Goal: Check status: Check status

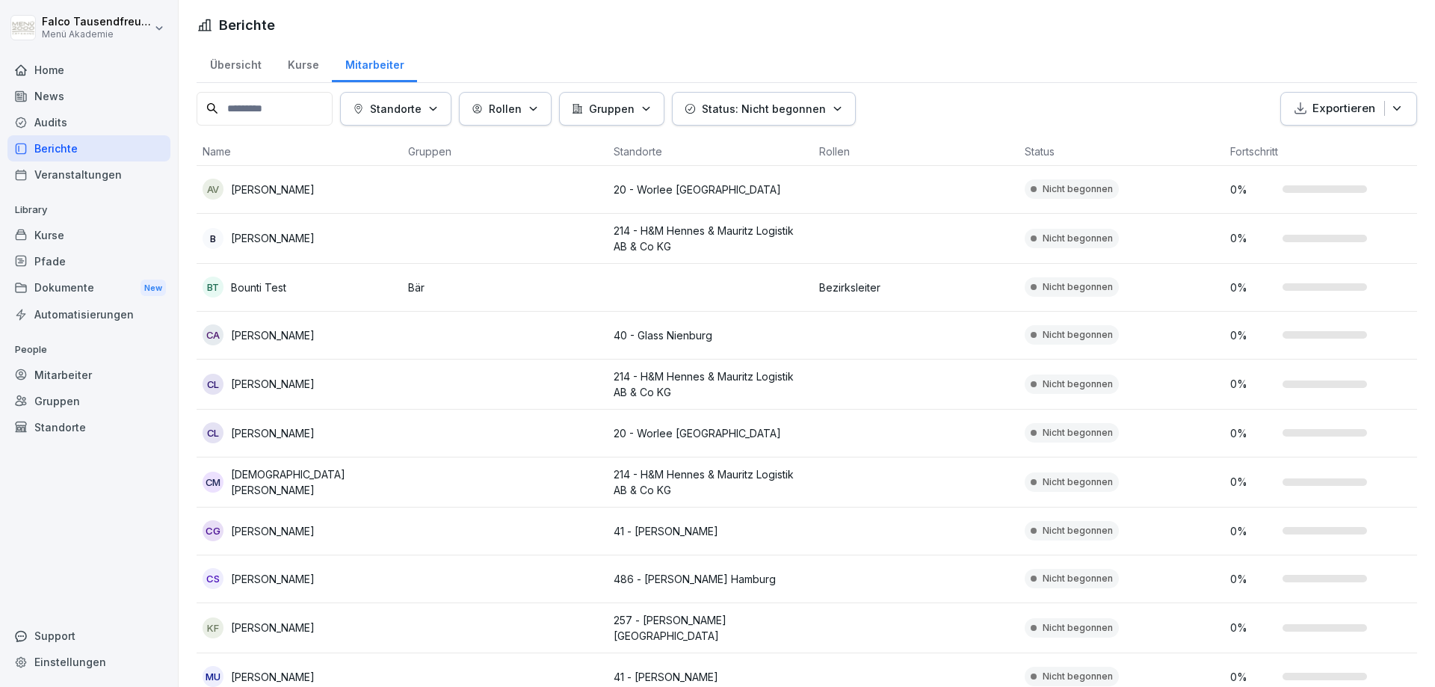
scroll to position [115, 0]
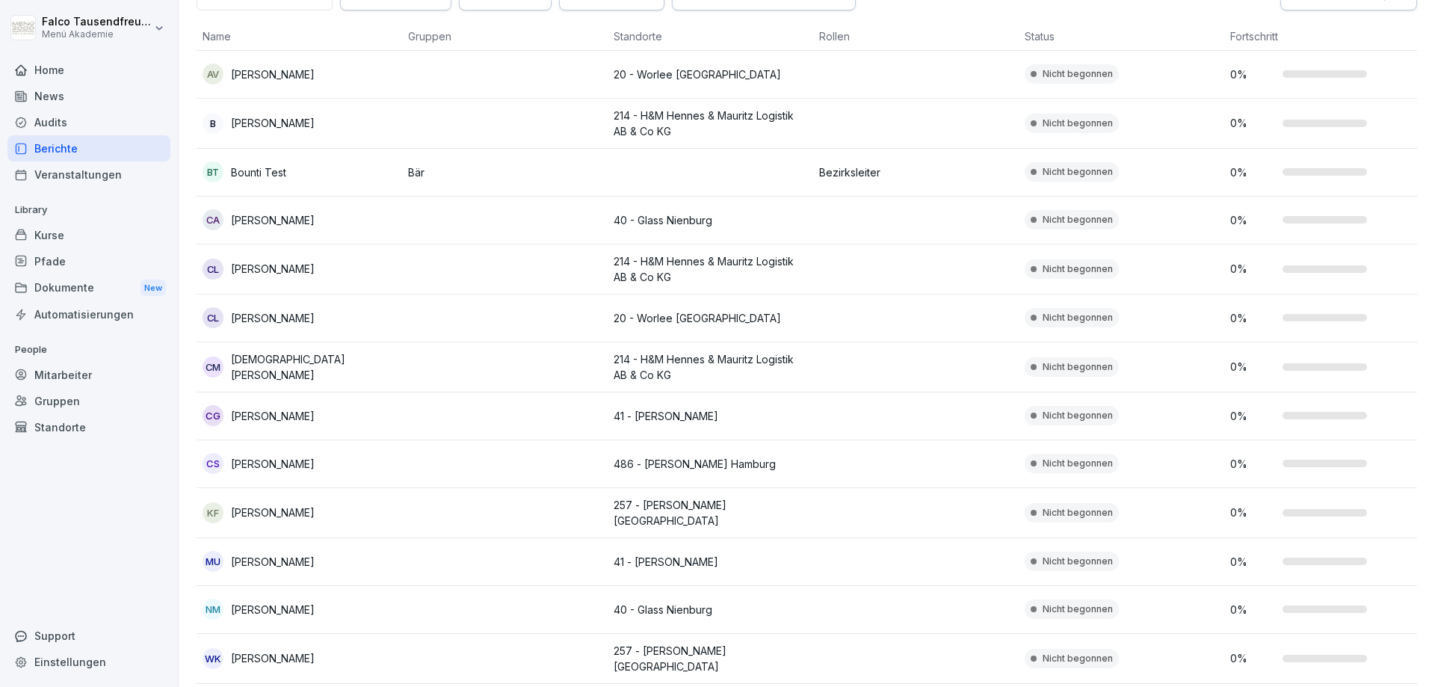
click at [62, 144] on div "Berichte" at bounding box center [88, 148] width 163 height 26
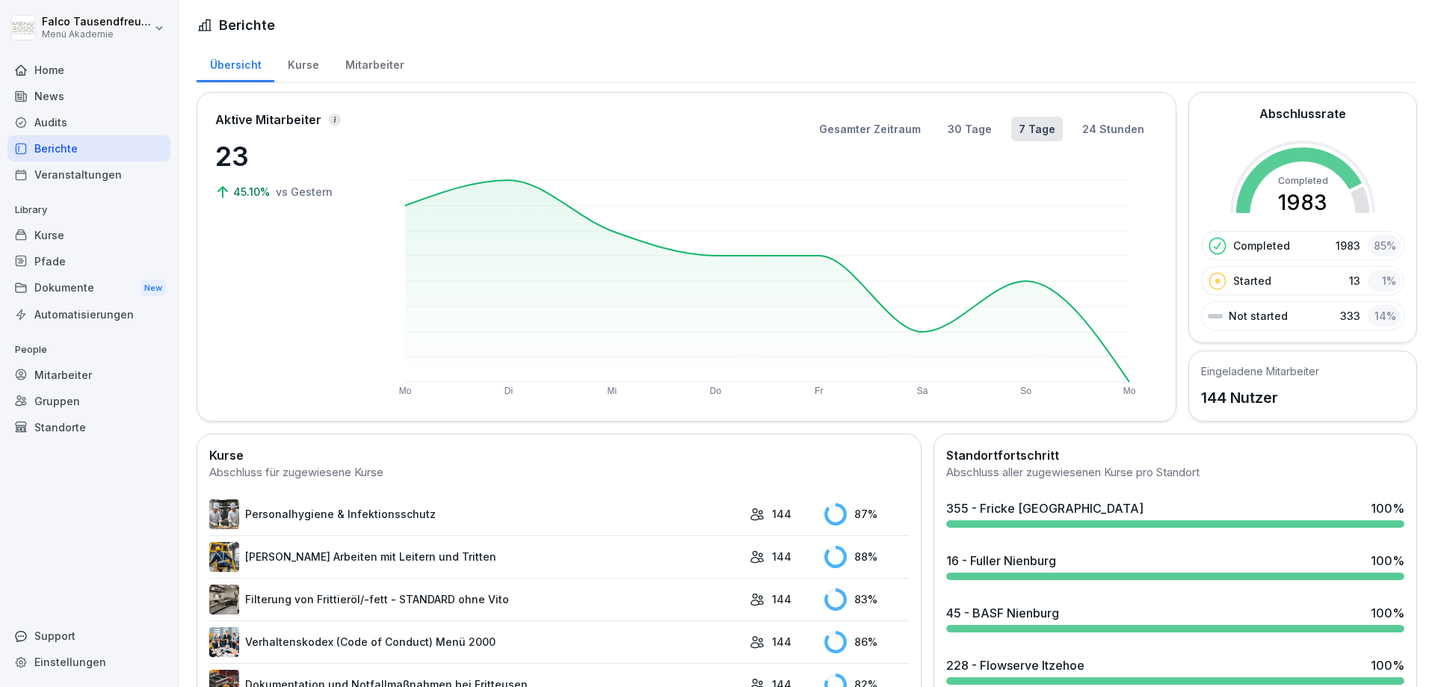
click at [375, 78] on div "Mitarbeiter" at bounding box center [374, 63] width 85 height 38
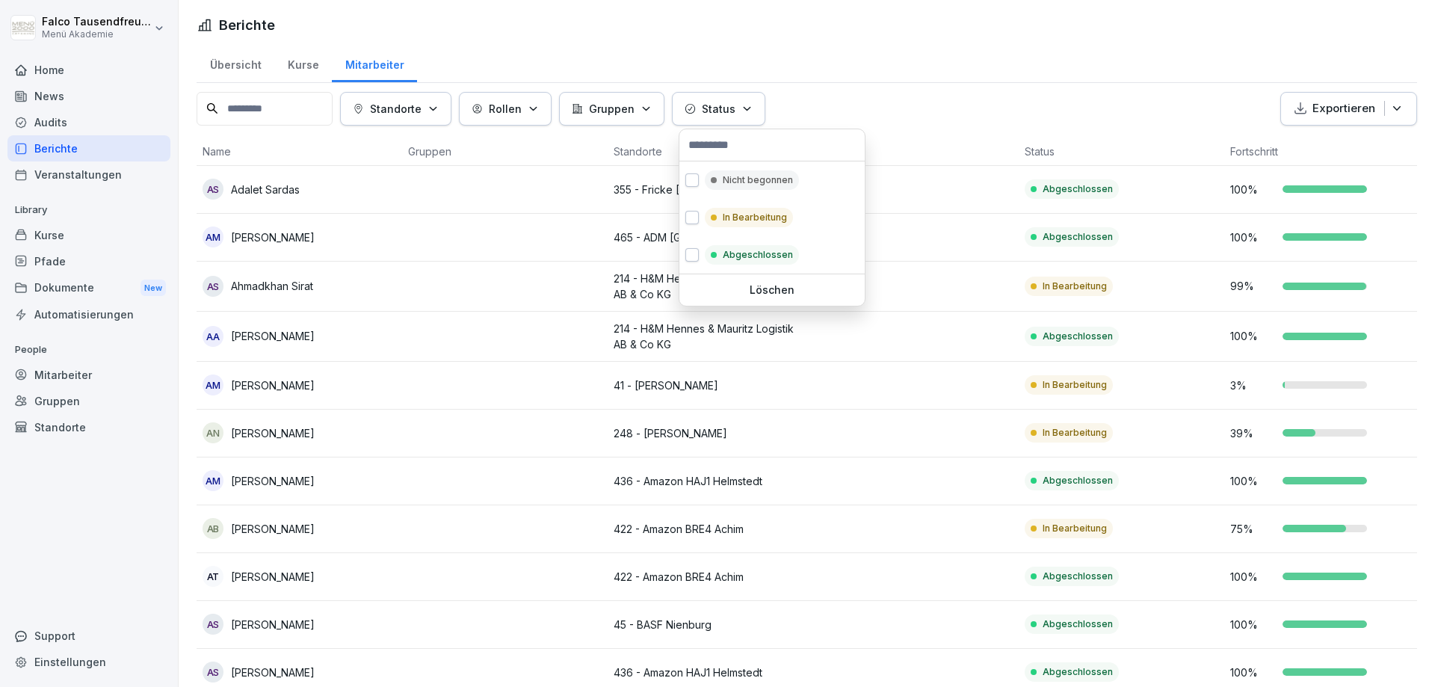
click at [718, 109] on p "Status" at bounding box center [719, 109] width 34 height 16
click at [720, 175] on div "Nicht begonnen" at bounding box center [752, 179] width 94 height 19
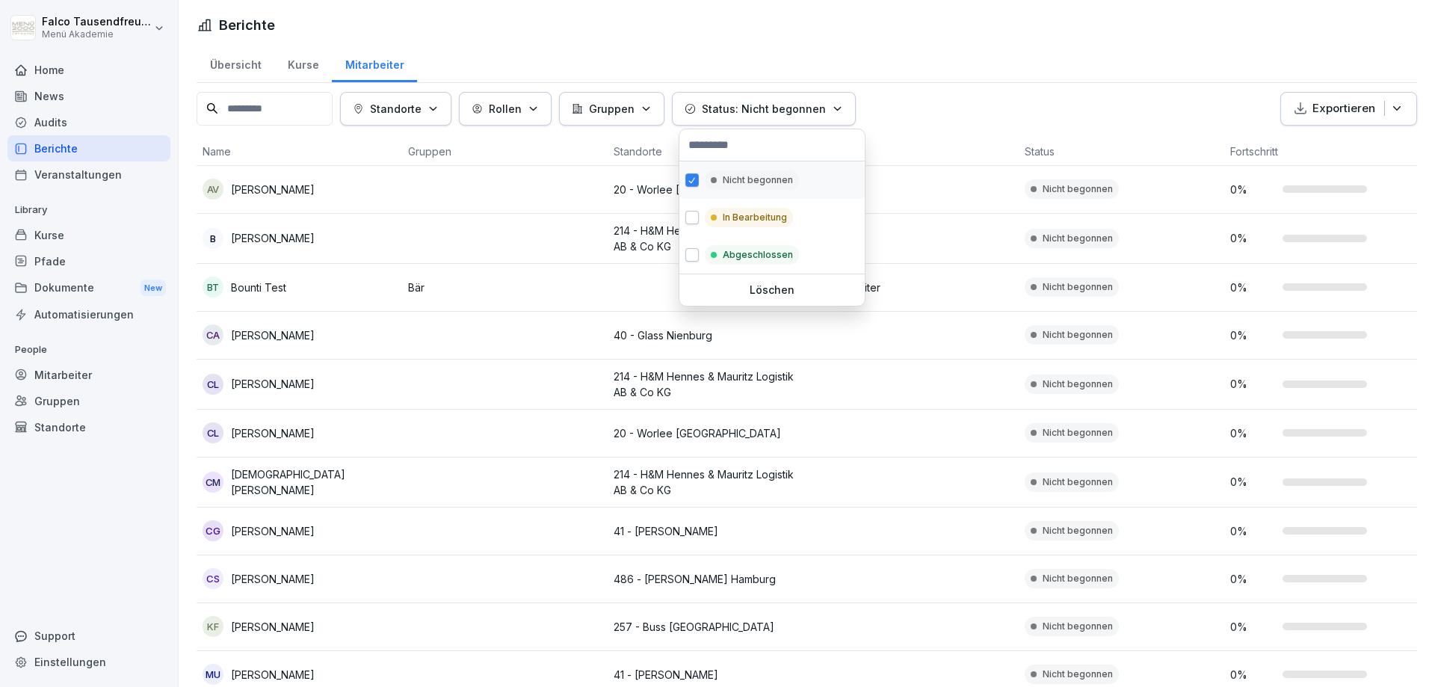
click at [755, 188] on div "Nicht begonnen" at bounding box center [752, 179] width 94 height 19
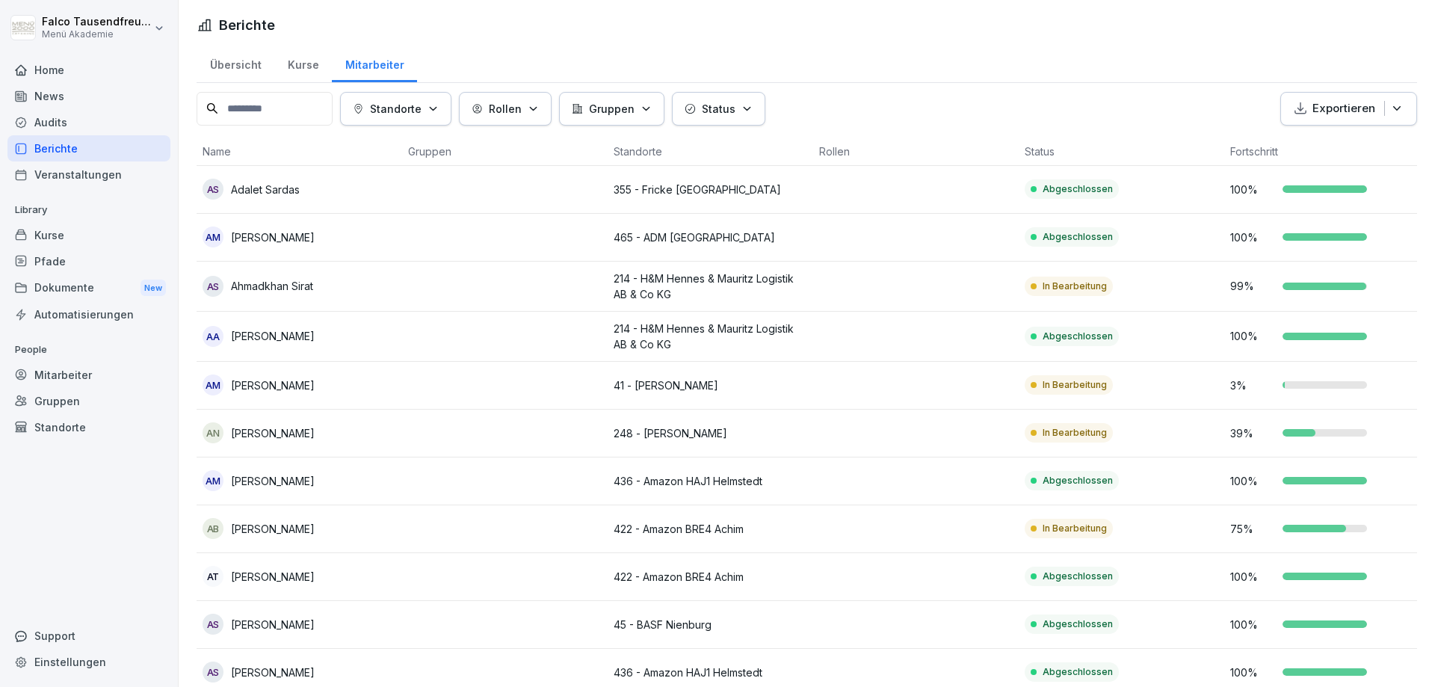
click at [1076, 83] on html "[PERSON_NAME] Menü Akademie Home News Audits Berichte Veranstaltungen Library K…" at bounding box center [717, 343] width 1435 height 687
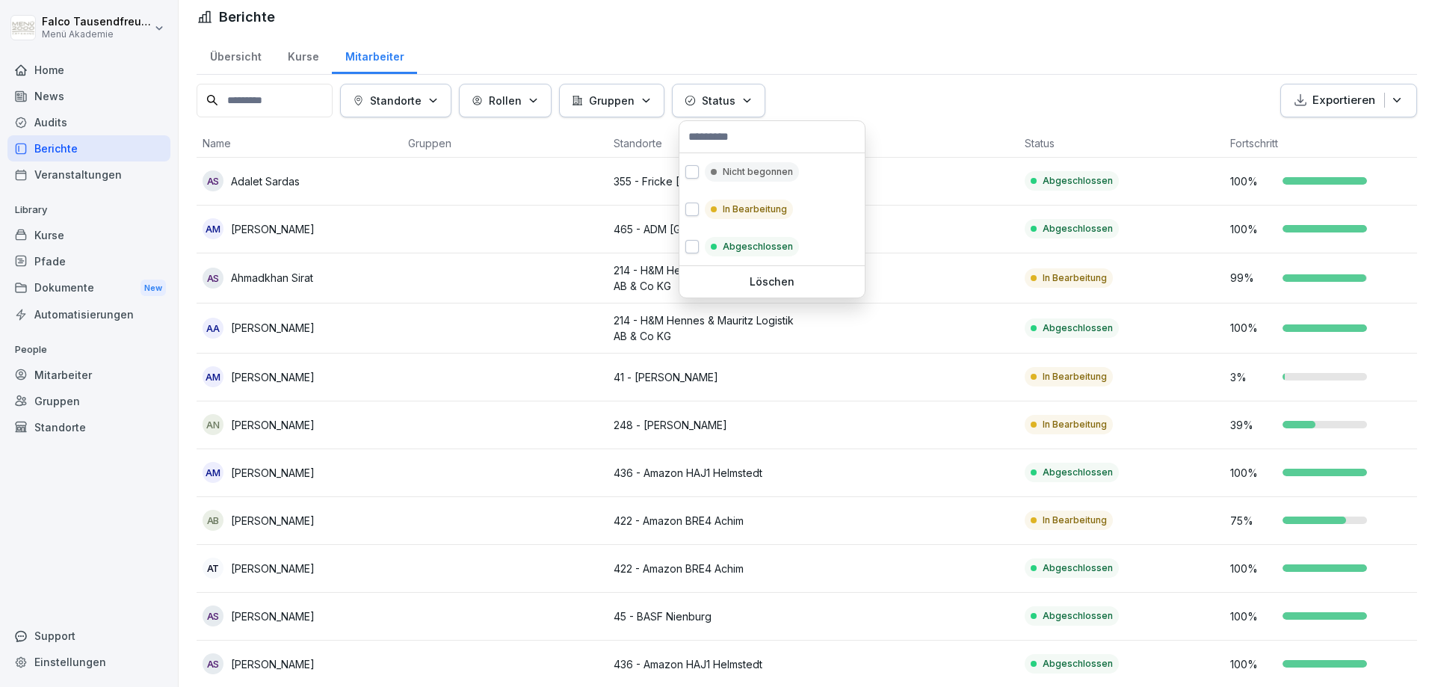
click at [709, 109] on button "Status" at bounding box center [718, 101] width 93 height 34
click at [685, 170] on button "button" at bounding box center [691, 171] width 13 height 13
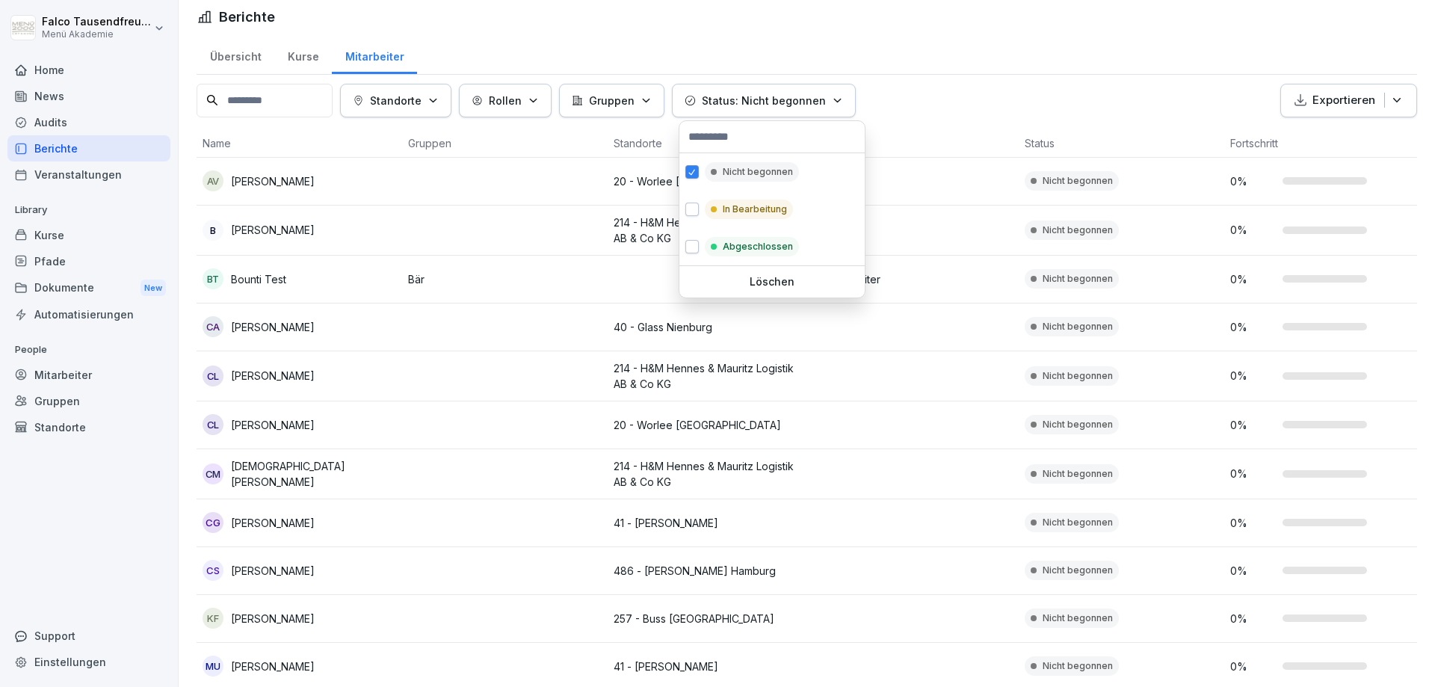
scroll to position [8, 0]
click at [902, 98] on html "[PERSON_NAME] Menü Akademie Home News Audits Berichte Veranstaltungen Library K…" at bounding box center [717, 343] width 1435 height 687
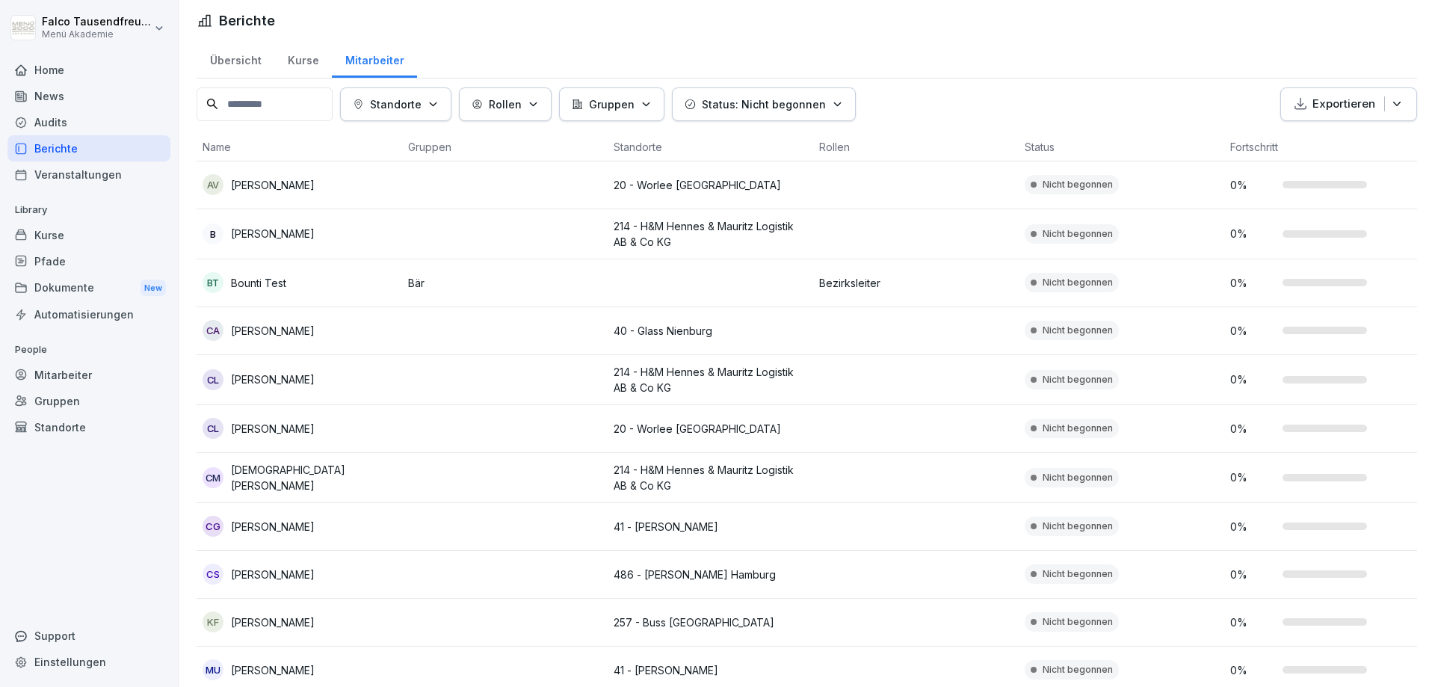
scroll to position [0, 0]
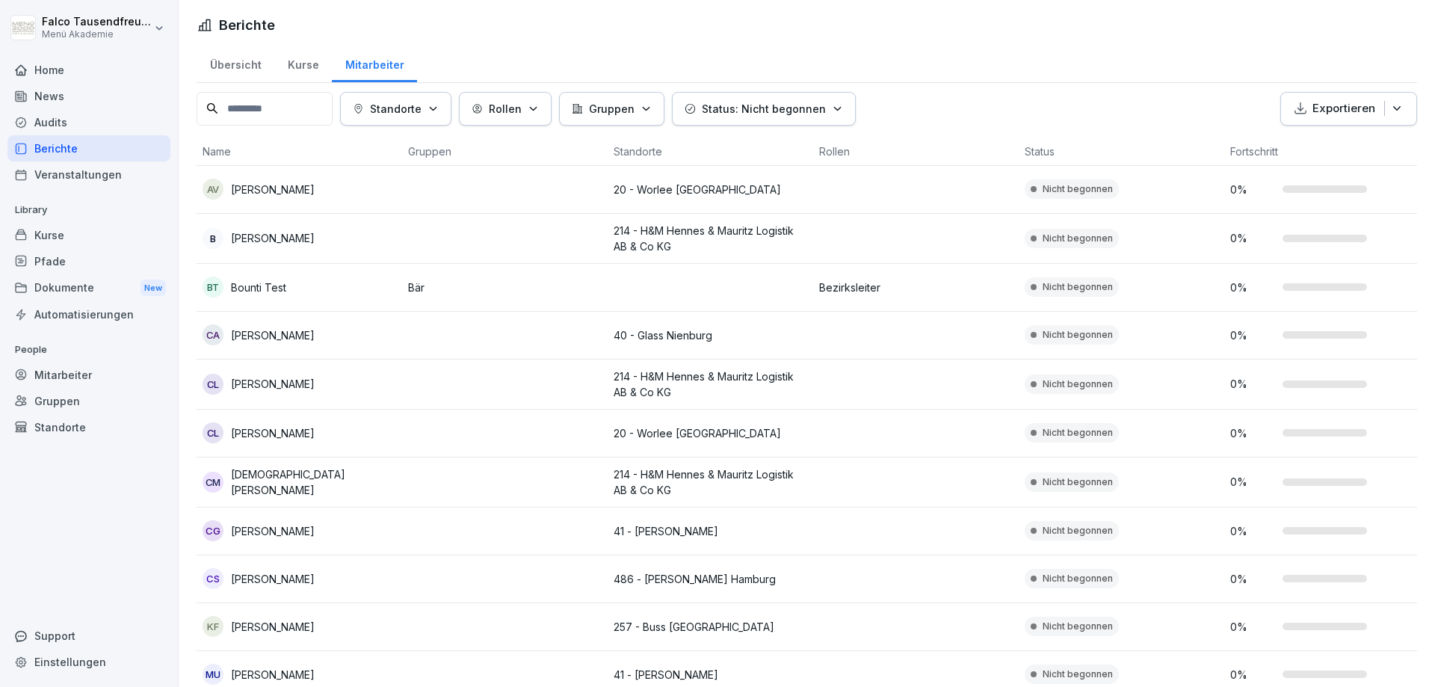
click at [968, 100] on html "[PERSON_NAME] Menü Akademie Home News Audits Berichte Veranstaltungen Library K…" at bounding box center [717, 343] width 1435 height 687
click at [922, 95] on div "Standorte Rollen Gruppen Status: Nicht begonnen Exportieren" at bounding box center [807, 109] width 1221 height 34
click at [839, 99] on button "Status: Nicht begonnen" at bounding box center [764, 109] width 184 height 34
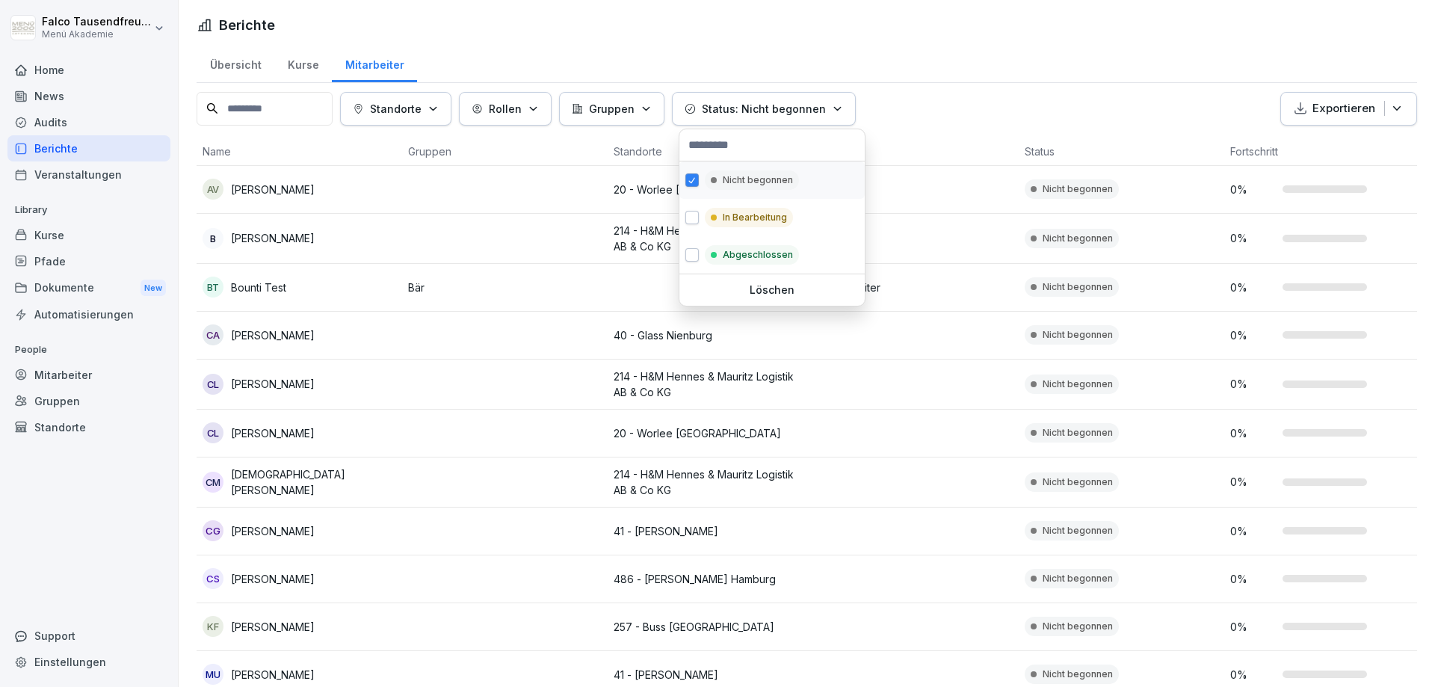
click at [768, 198] on div "Nicht begonnen" at bounding box center [772, 179] width 185 height 37
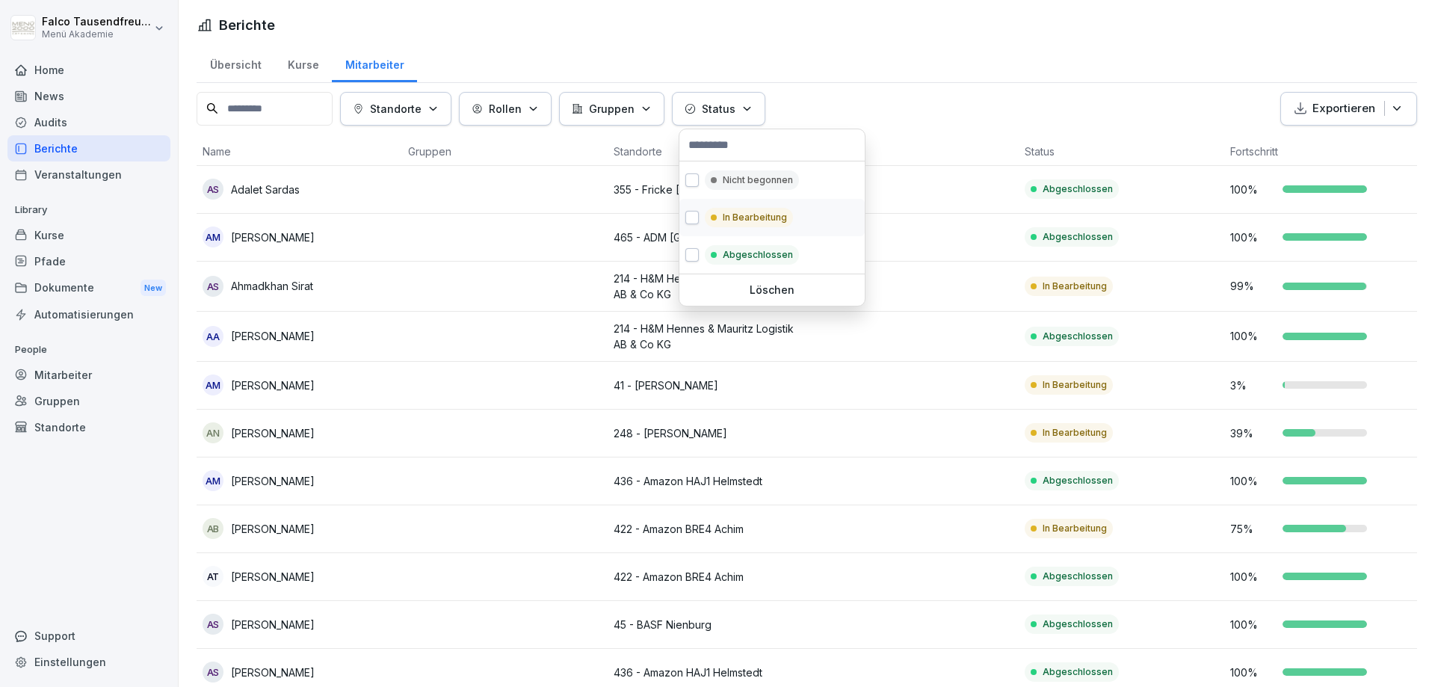
click at [760, 209] on div "In Bearbeitung" at bounding box center [749, 217] width 88 height 19
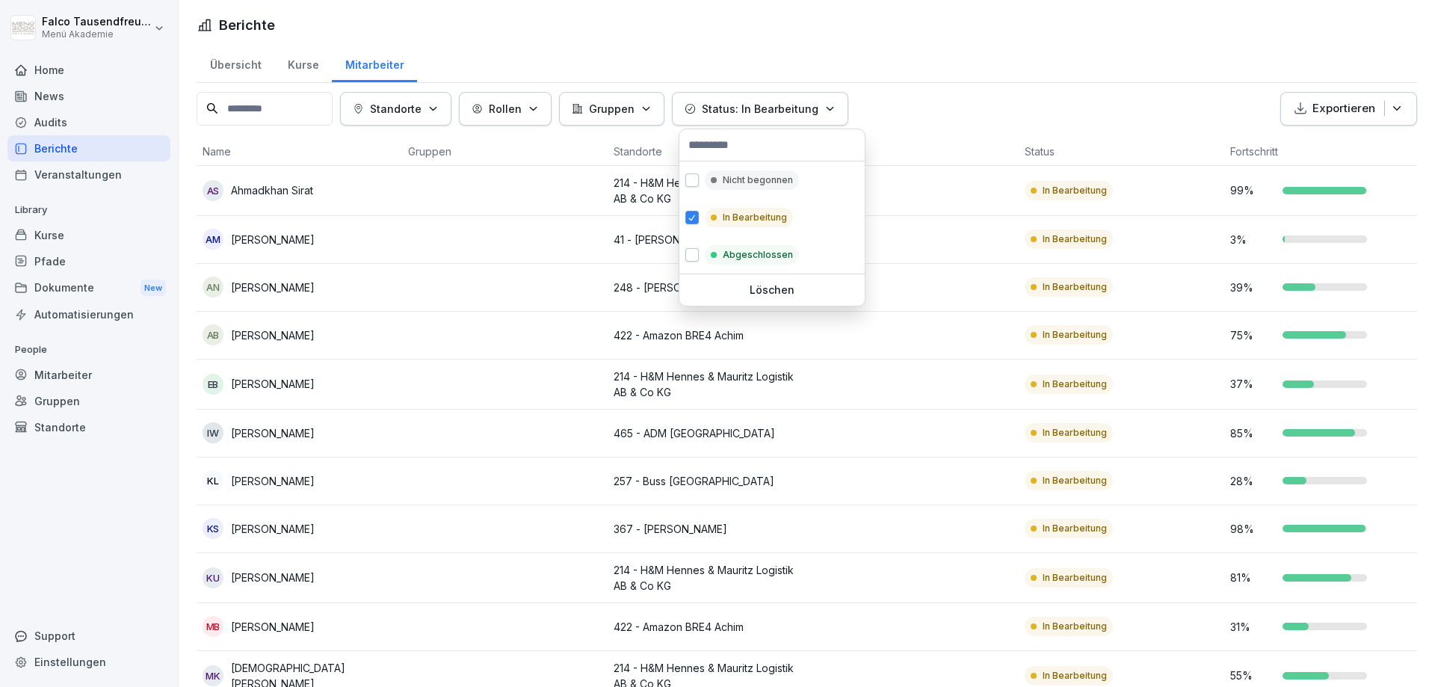
click at [964, 91] on html "[PERSON_NAME] Menü Akademie Home News Audits Berichte Veranstaltungen Library K…" at bounding box center [717, 343] width 1435 height 687
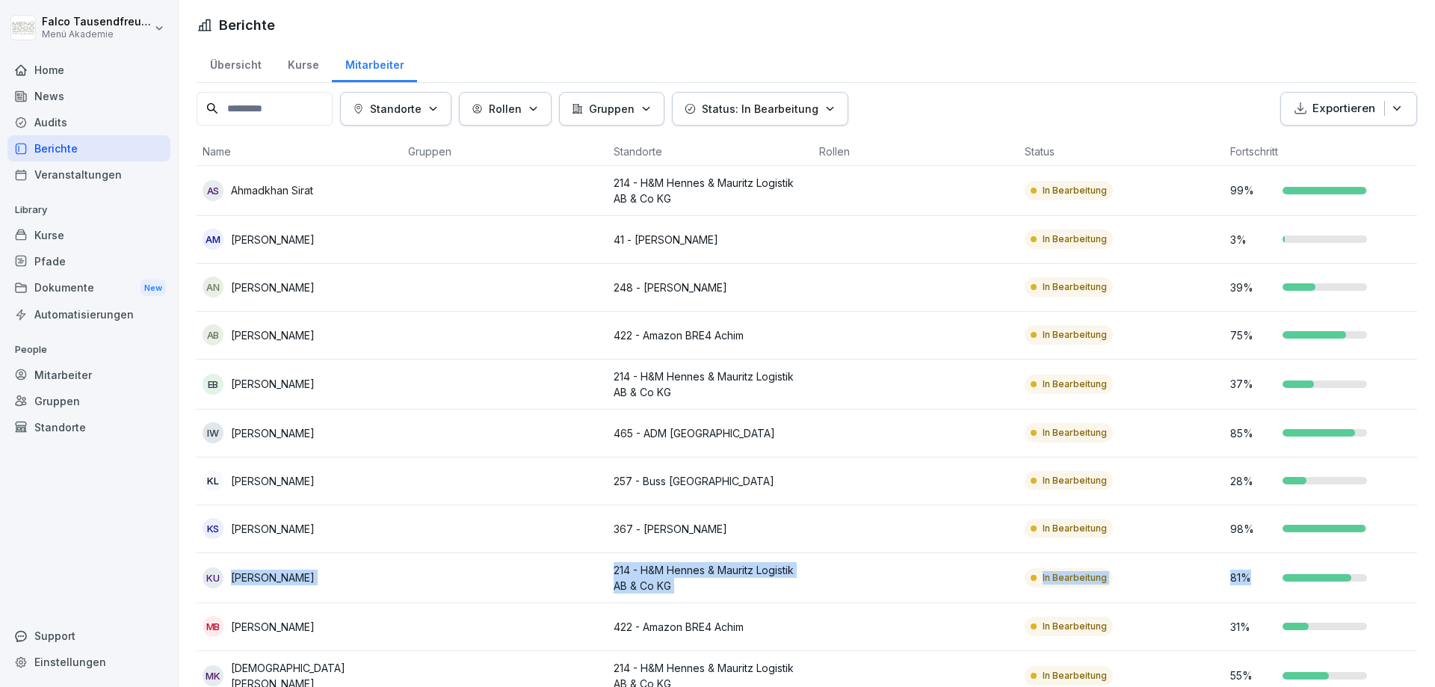
drag, startPoint x: 1432, startPoint y: 538, endPoint x: 1428, endPoint y: 563, distance: 25.1
click at [1428, 563] on html "[PERSON_NAME] Menü Akademie Home News Audits Berichte Veranstaltungen Library K…" at bounding box center [717, 343] width 1435 height 687
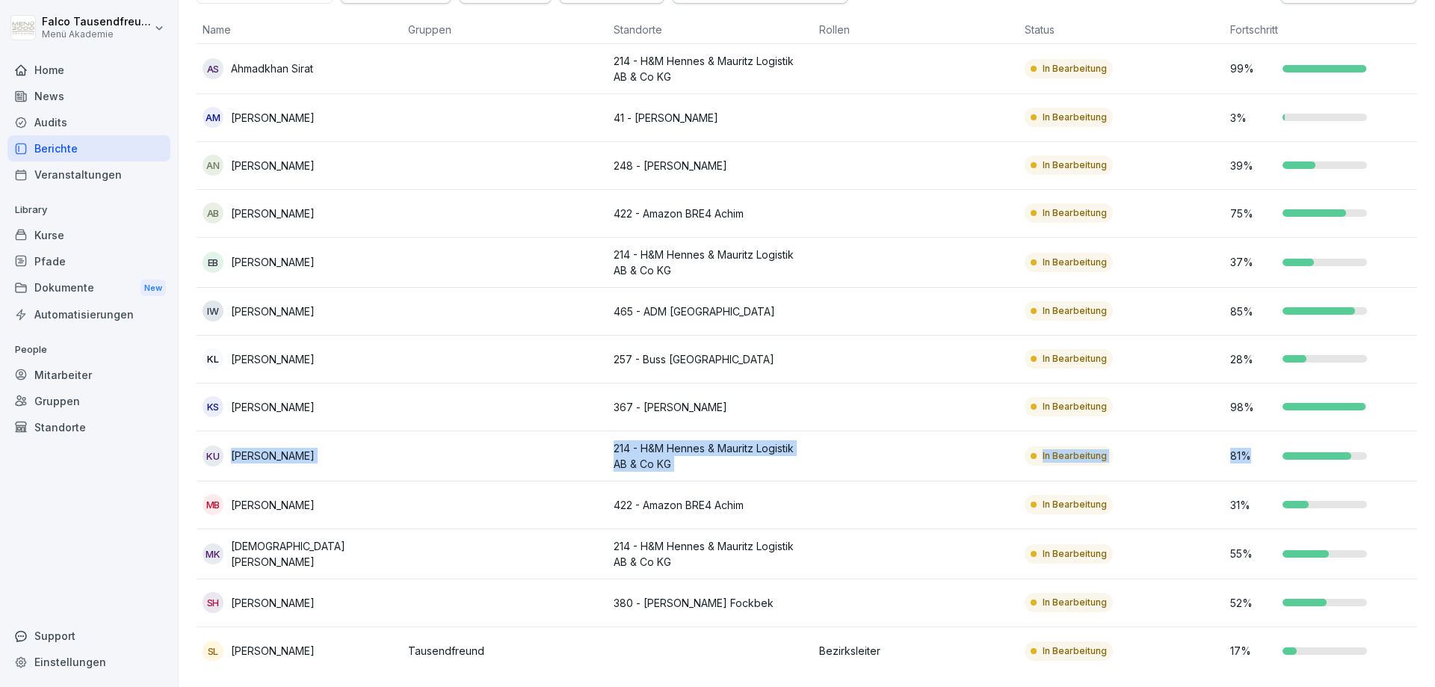
scroll to position [28, 0]
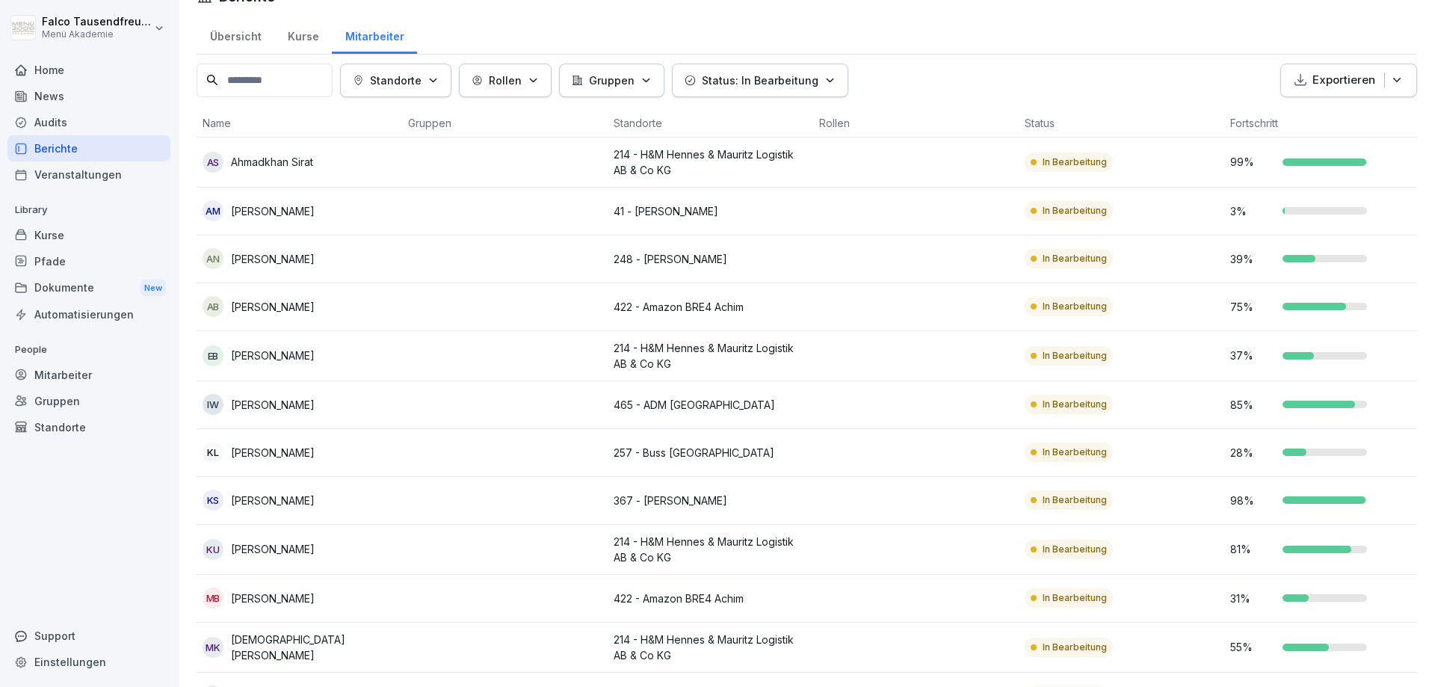
click at [1059, 60] on div "Übersicht Kurse Mitarbeiter Standorte Rollen Gruppen Status: In Bearbeitung Exp…" at bounding box center [807, 398] width 1257 height 765
click at [1025, 55] on div "Übersicht Kurse Mitarbeiter Standorte Rollen Gruppen Status: In Bearbeitung Exp…" at bounding box center [807, 398] width 1257 height 765
click at [1005, 72] on div "Standorte Rollen Gruppen Status: In Bearbeitung Exportieren" at bounding box center [807, 81] width 1221 height 34
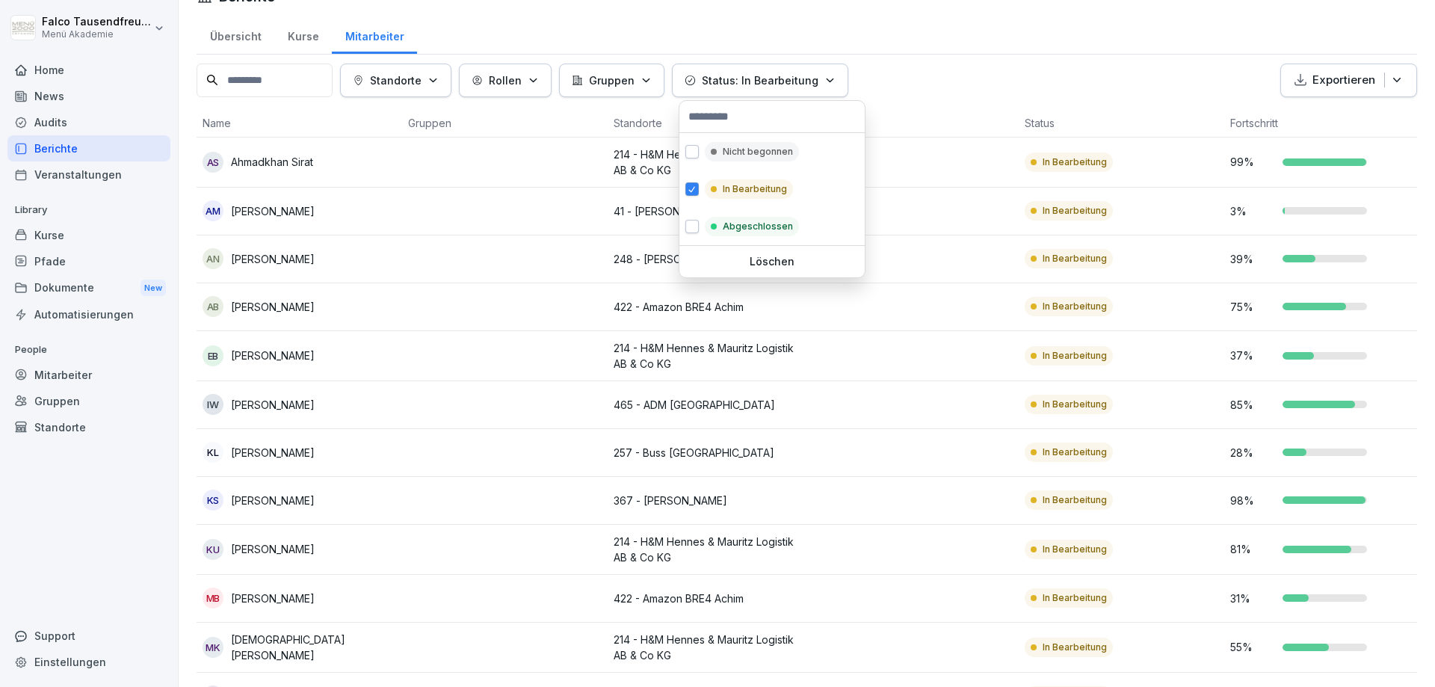
click at [732, 67] on button "Status: In Bearbeitung" at bounding box center [760, 81] width 176 height 34
click at [751, 166] on div "Nicht begonnen" at bounding box center [772, 151] width 185 height 37
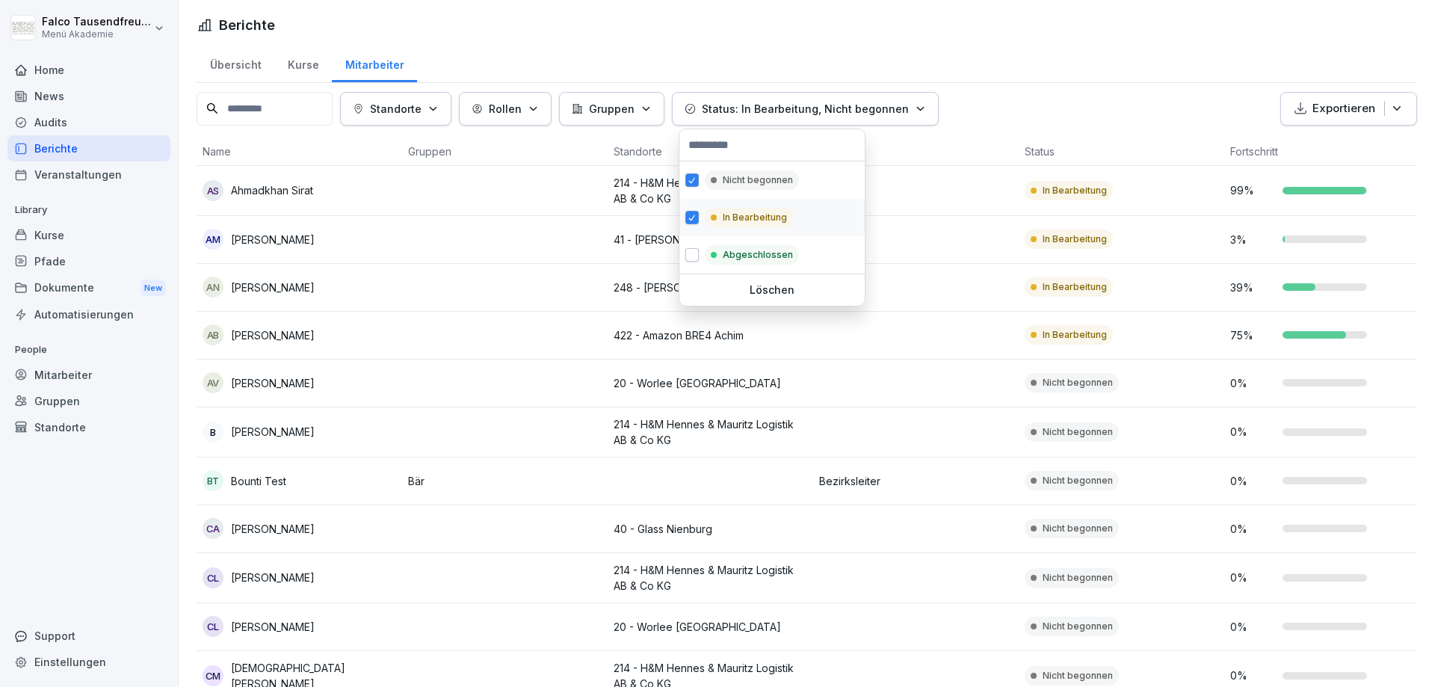
click at [691, 217] on button "button" at bounding box center [691, 217] width 13 height 13
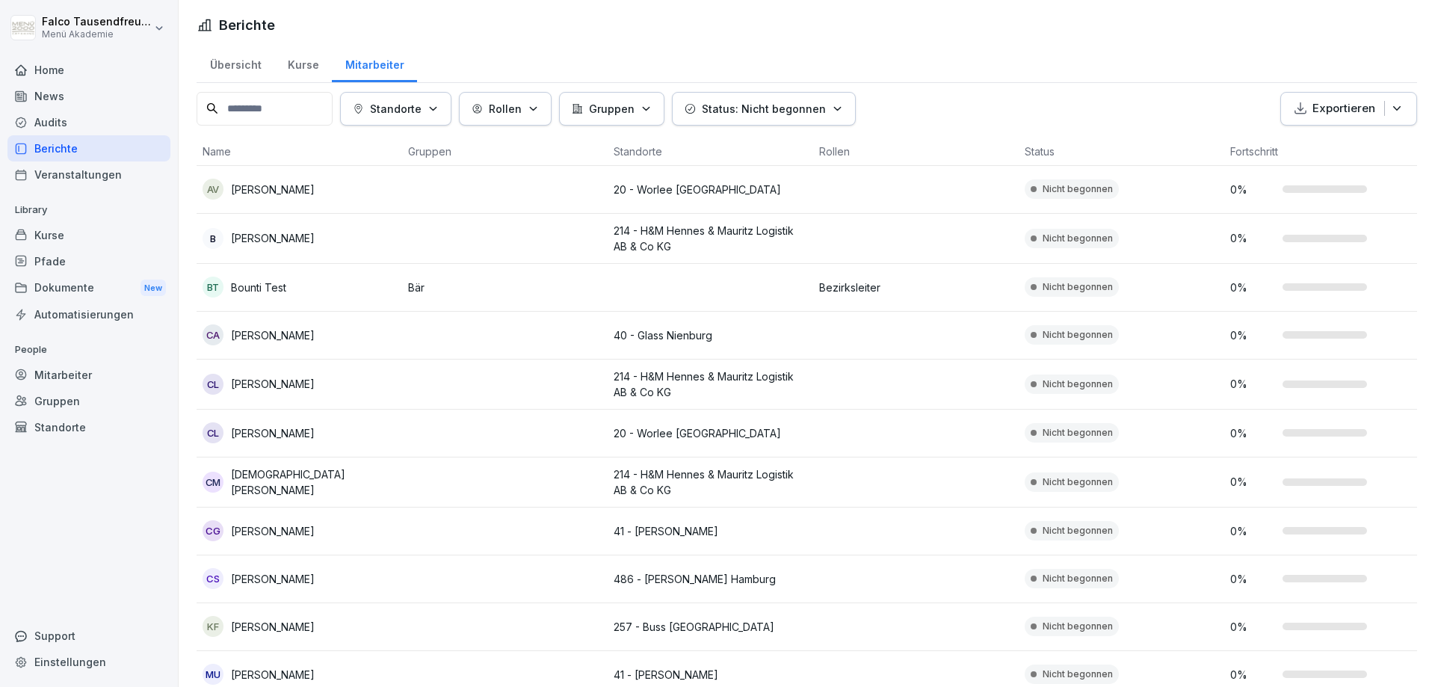
click at [987, 135] on html "[PERSON_NAME] Menü Akademie Home News Audits Berichte Veranstaltungen Library K…" at bounding box center [717, 343] width 1435 height 687
